Goal: Transaction & Acquisition: Purchase product/service

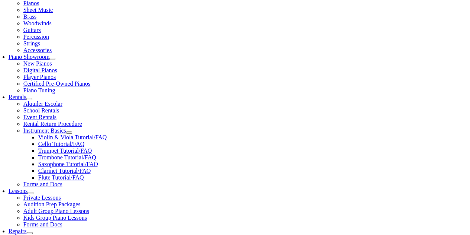
scroll to position [186, 0]
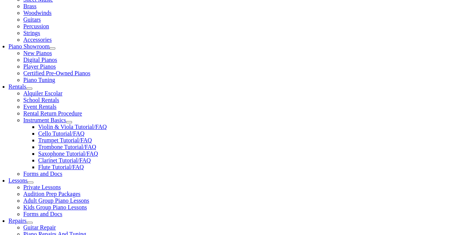
select select "PA"
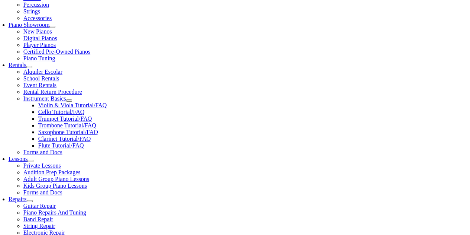
scroll to position [223, 0]
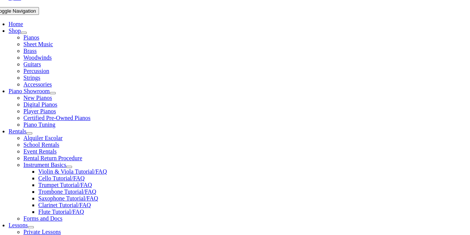
scroll to position [149, 0]
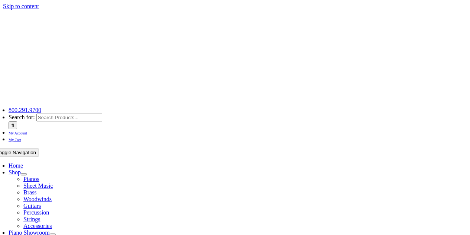
select select "PA"
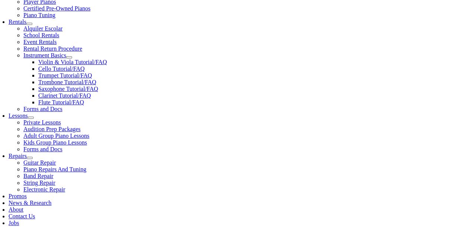
scroll to position [260, 0]
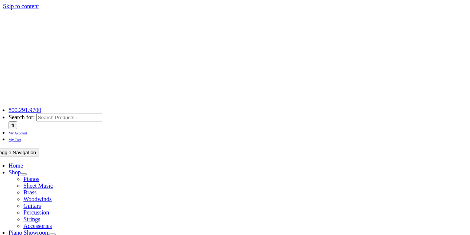
select select
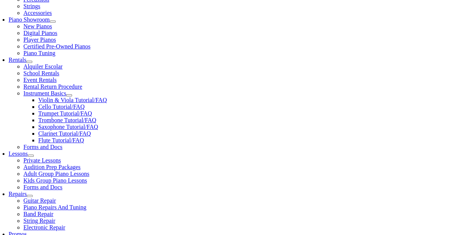
scroll to position [223, 0]
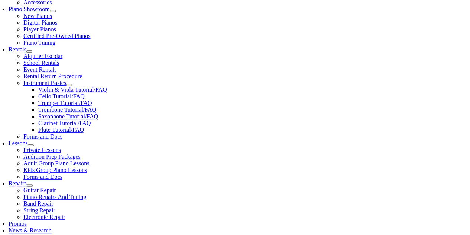
select select "visa"
type input "[CREDIT_CARD_NUMBER]"
select select "09"
select select "2030"
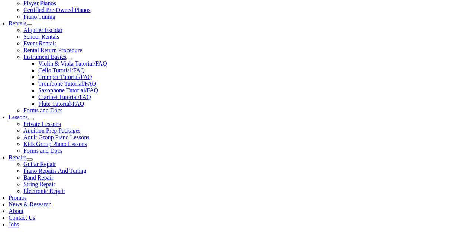
scroll to position [260, 0]
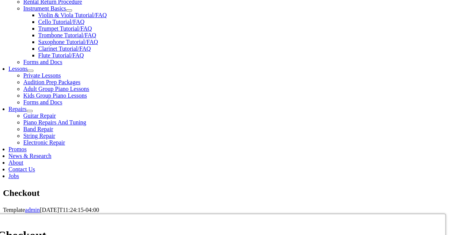
type input "106"
type input "[PERSON_NAME]"
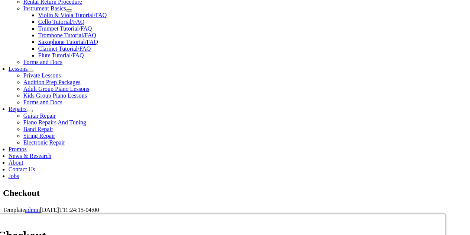
type input "[STREET_ADDRESS]"
type input "Media"
select select "PA"
type input "19063"
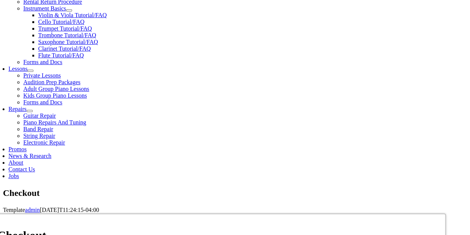
type input "3609279813"
type input "ags312@gmail.com"
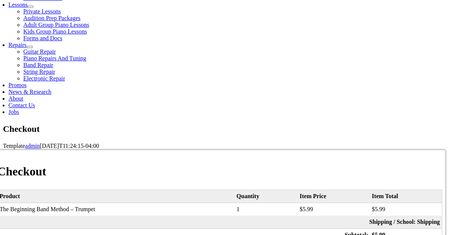
scroll to position [372, 0]
